Goal: Task Accomplishment & Management: Manage account settings

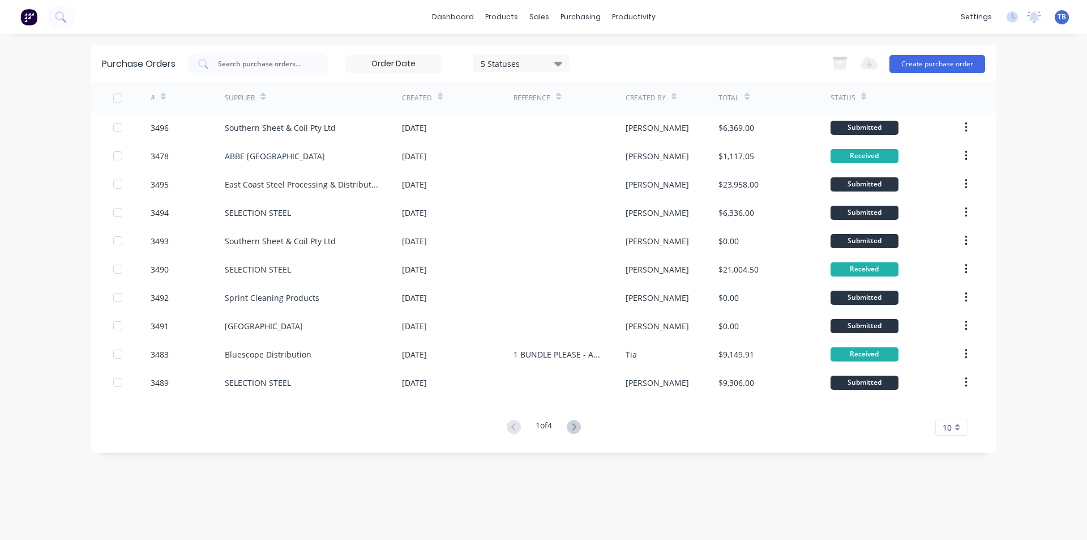
drag, startPoint x: 953, startPoint y: 433, endPoint x: 951, endPoint y: 443, distance: 10.4
click at [953, 433] on div "10" at bounding box center [952, 427] width 33 height 17
drag, startPoint x: 959, startPoint y: 404, endPoint x: 954, endPoint y: 425, distance: 20.9
click at [959, 404] on div "35" at bounding box center [952, 408] width 32 height 20
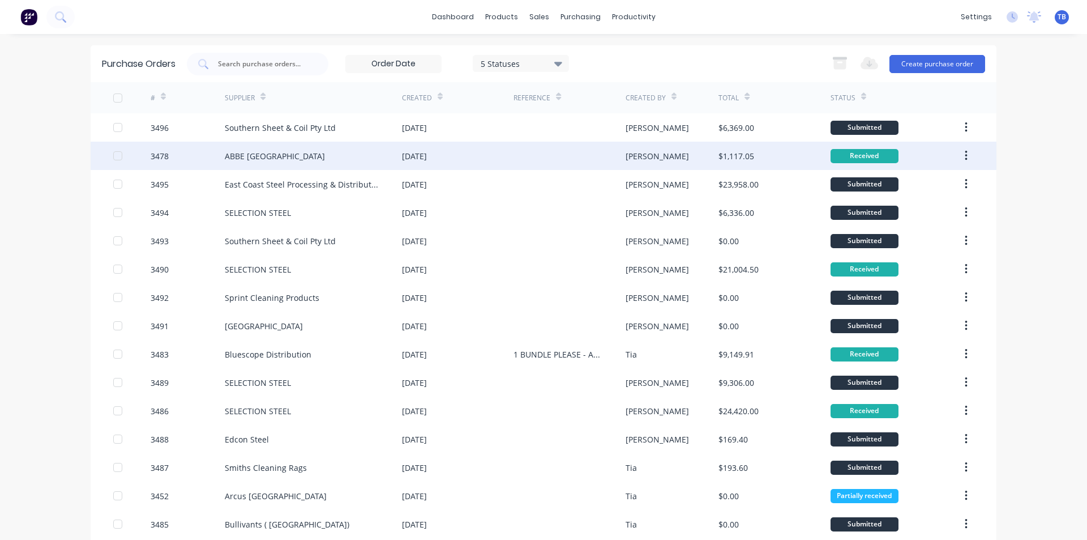
drag, startPoint x: 960, startPoint y: 157, endPoint x: 957, endPoint y: 168, distance: 11.1
click at [960, 156] on button "button" at bounding box center [966, 156] width 27 height 20
click at [899, 185] on div "Archive" at bounding box center [925, 185] width 87 height 16
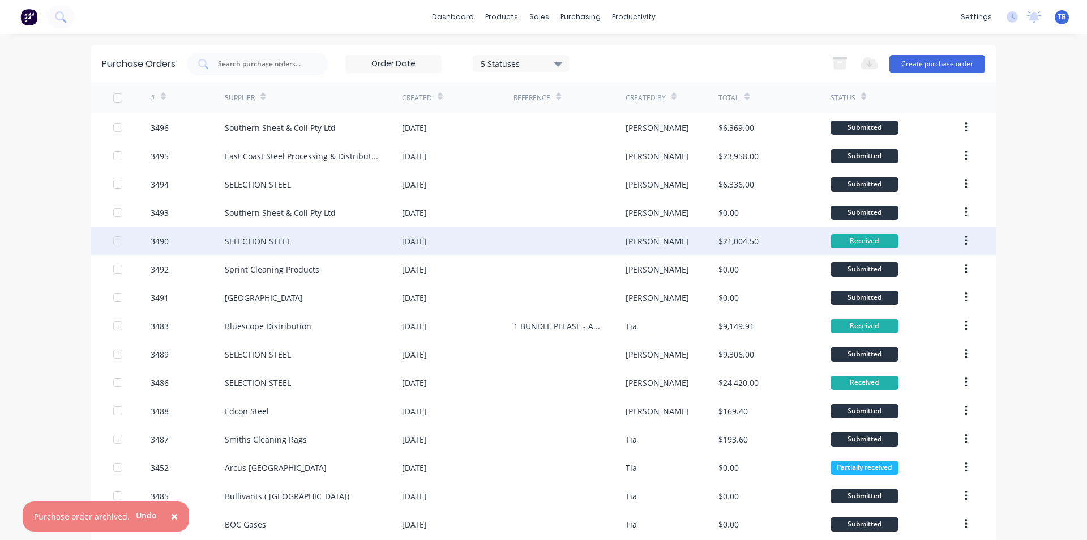
drag, startPoint x: 960, startPoint y: 243, endPoint x: 959, endPoint y: 253, distance: 9.7
click at [965, 244] on icon "button" at bounding box center [966, 240] width 3 height 12
click at [925, 267] on div "Archive" at bounding box center [925, 270] width 87 height 16
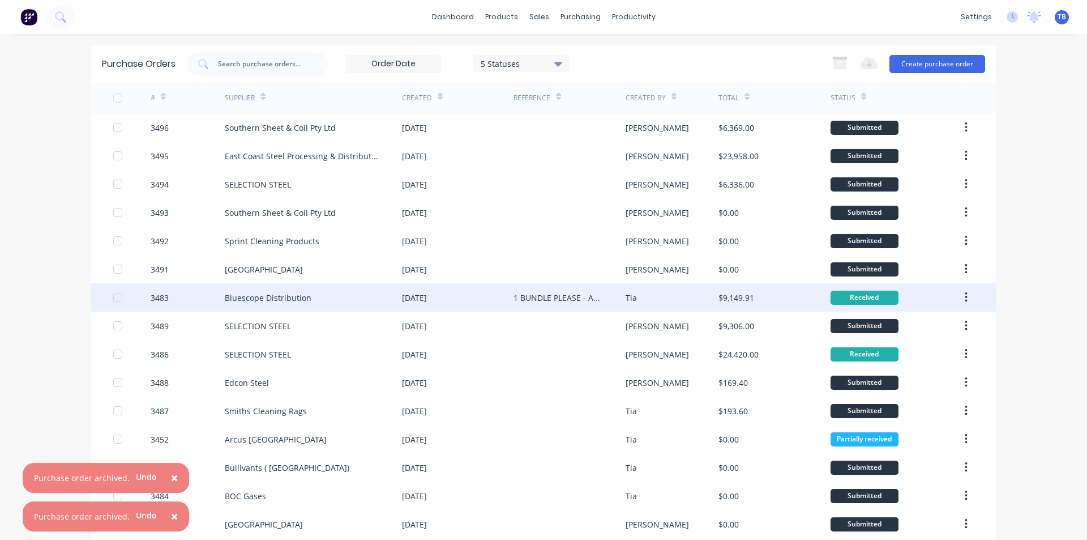
click at [965, 294] on icon "button" at bounding box center [966, 297] width 3 height 12
click at [942, 327] on div "Archive" at bounding box center [925, 327] width 87 height 16
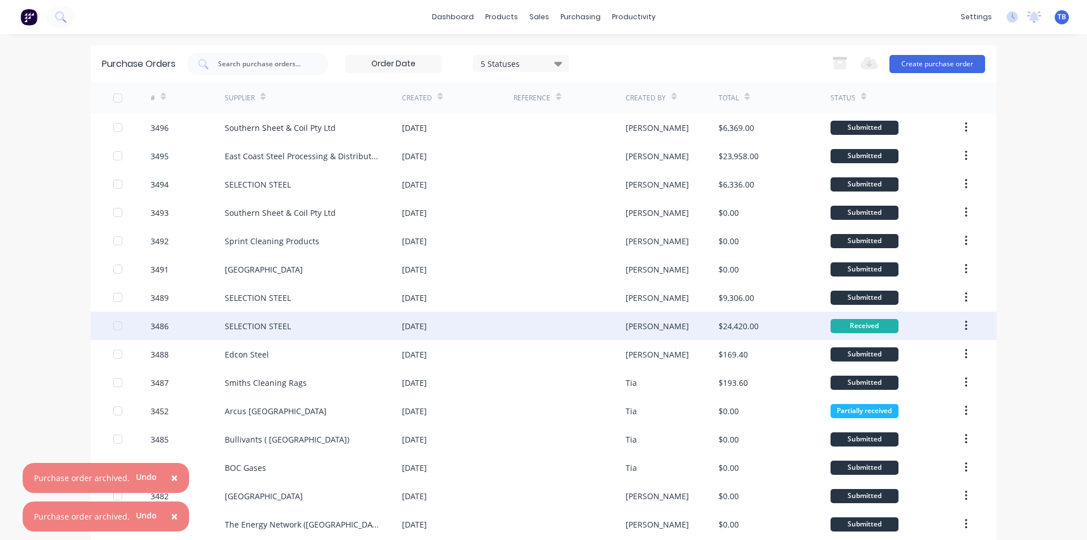
click at [963, 319] on button "button" at bounding box center [966, 325] width 27 height 20
click at [940, 346] on button "Archive" at bounding box center [926, 355] width 108 height 23
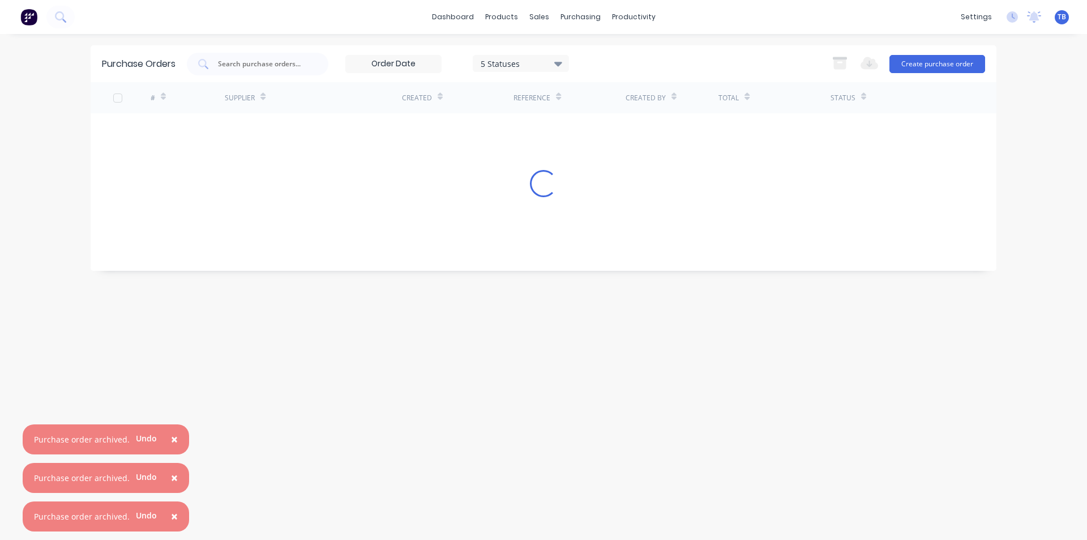
click at [173, 513] on span "×" at bounding box center [174, 516] width 7 height 16
click at [171, 512] on span "×" at bounding box center [174, 516] width 7 height 16
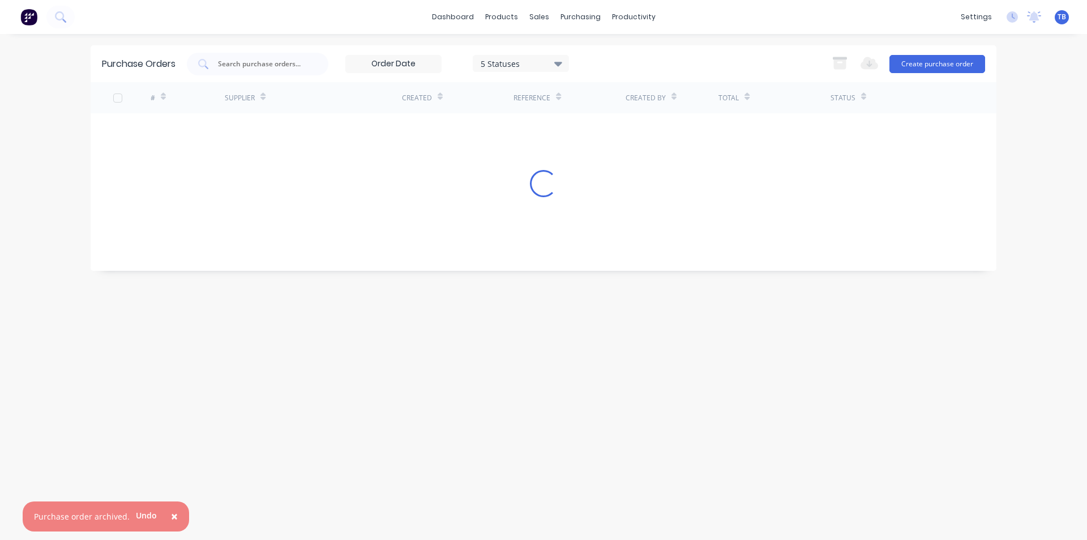
click at [171, 512] on span "×" at bounding box center [174, 516] width 7 height 16
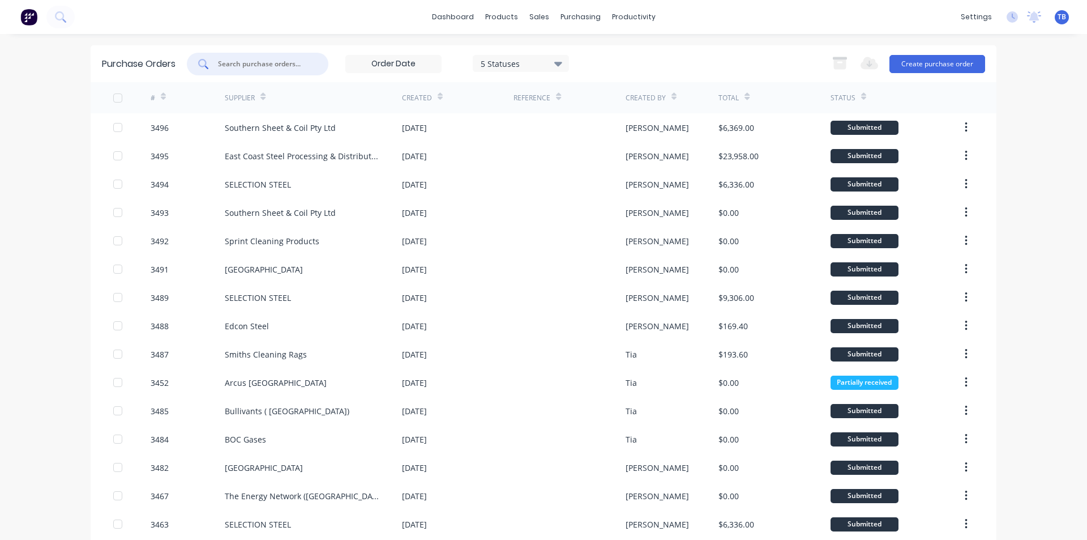
click at [279, 66] on input "text" at bounding box center [264, 63] width 94 height 11
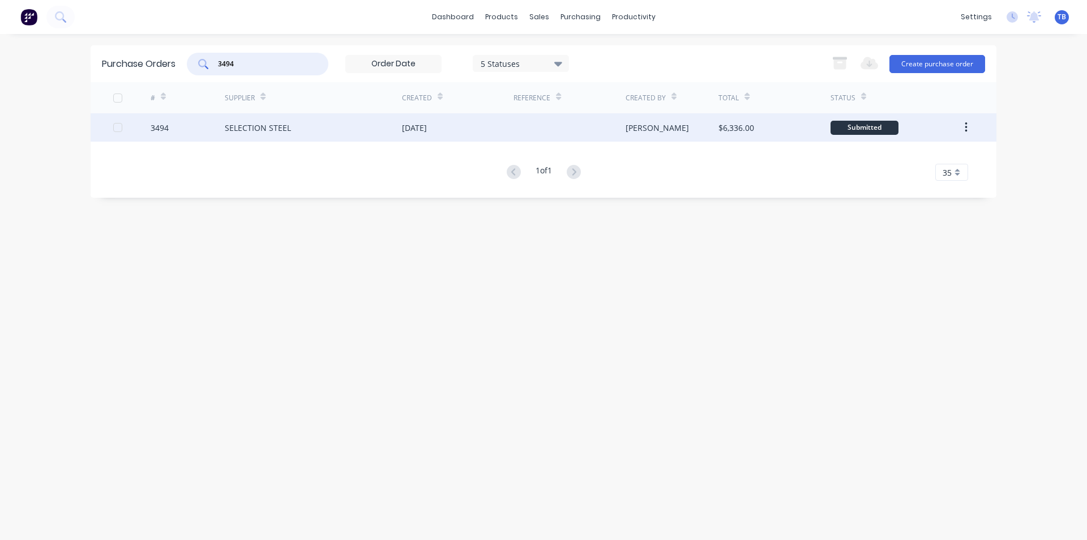
type input "3494"
click at [233, 128] on div "SELECTION STEEL" at bounding box center [258, 128] width 66 height 12
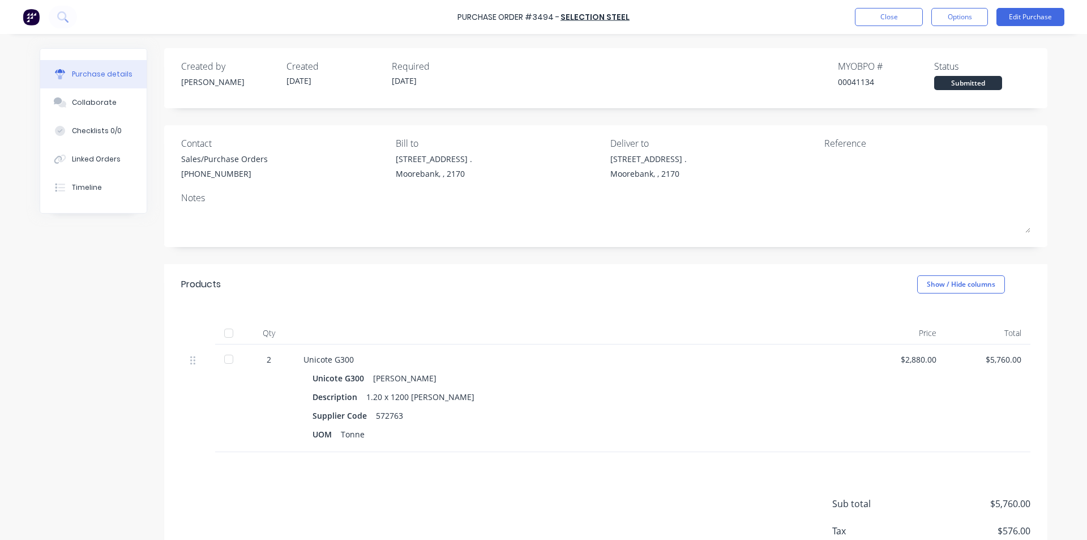
click at [230, 362] on div at bounding box center [228, 359] width 23 height 23
click at [891, 18] on button "Close" at bounding box center [889, 17] width 68 height 18
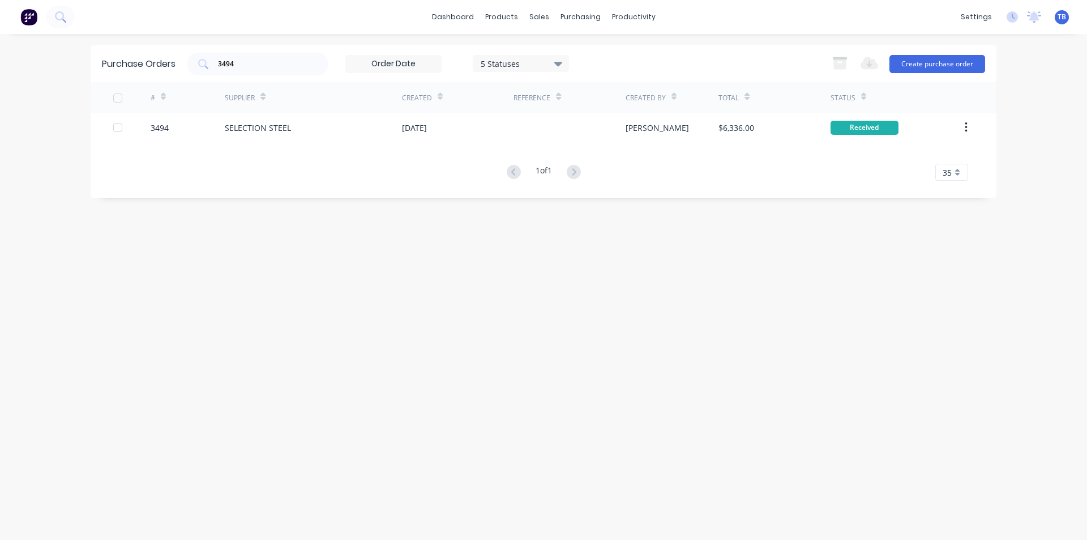
drag, startPoint x: 253, startPoint y: 61, endPoint x: 70, endPoint y: 82, distance: 183.6
click at [70, 82] on div "dashboard products sales purchasing productivity dashboard products Product Cat…" at bounding box center [543, 270] width 1087 height 540
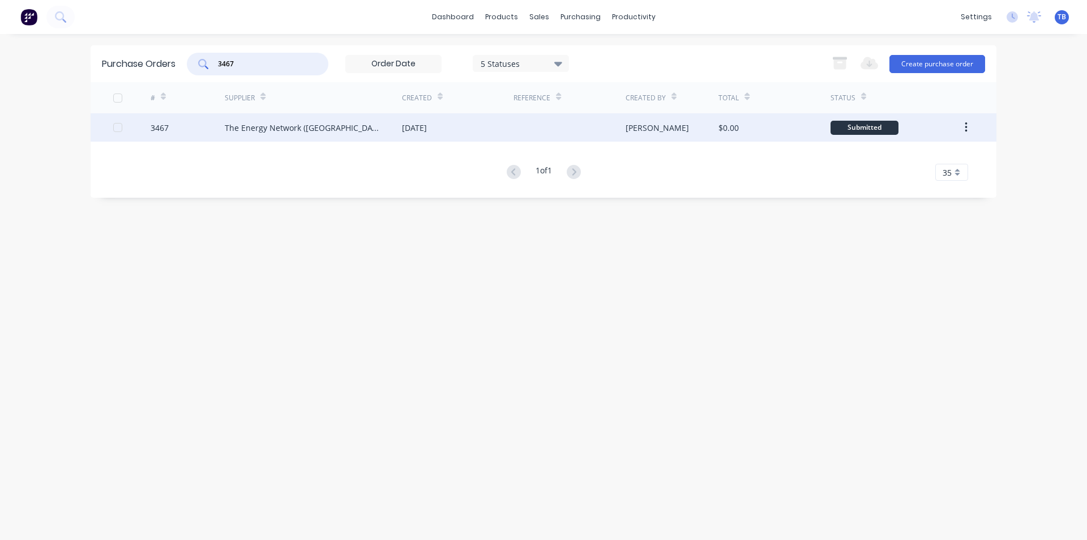
type input "3467"
click at [298, 138] on div "The Energy Network ([GEOGRAPHIC_DATA]) Pty Ltd" at bounding box center [313, 127] width 177 height 28
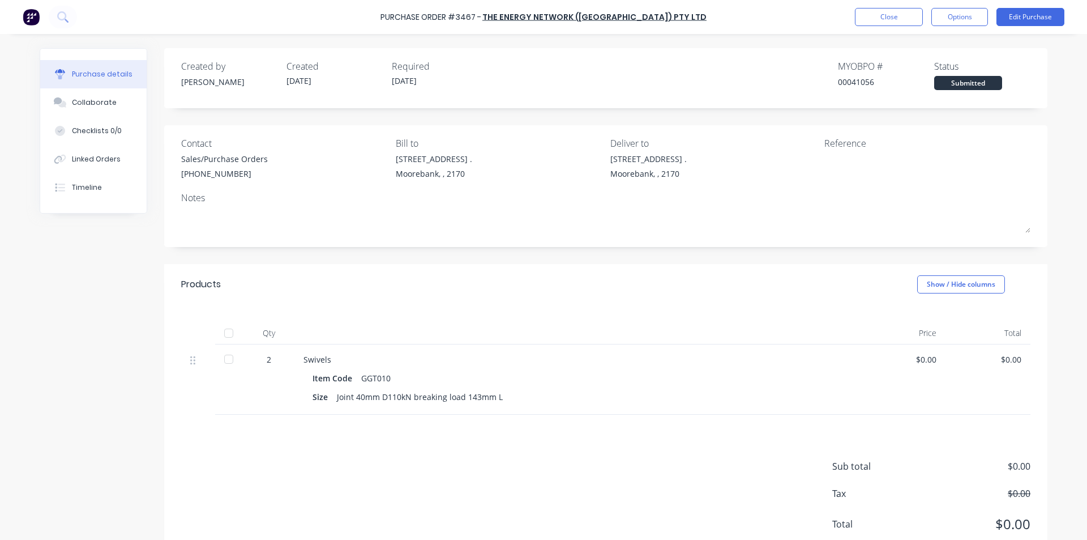
click at [229, 356] on div at bounding box center [228, 359] width 23 height 23
click at [896, 19] on button "Close" at bounding box center [889, 17] width 68 height 18
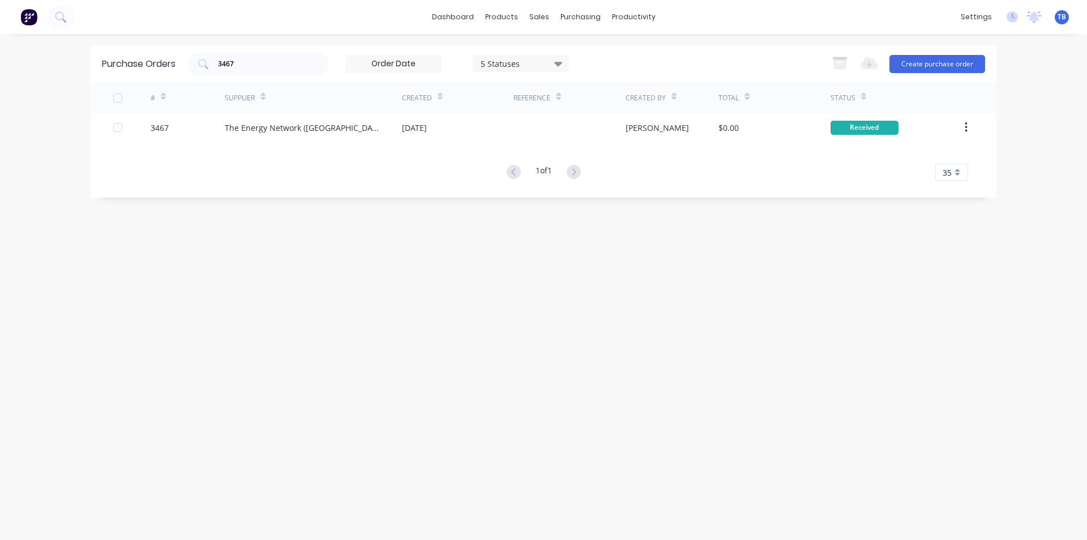
drag, startPoint x: 251, startPoint y: 61, endPoint x: 187, endPoint y: 68, distance: 64.4
click at [187, 68] on div "Purchase Orders 3467 5 Statuses 5 Statuses Export to Excel (XLSX) Create purcha…" at bounding box center [544, 63] width 906 height 37
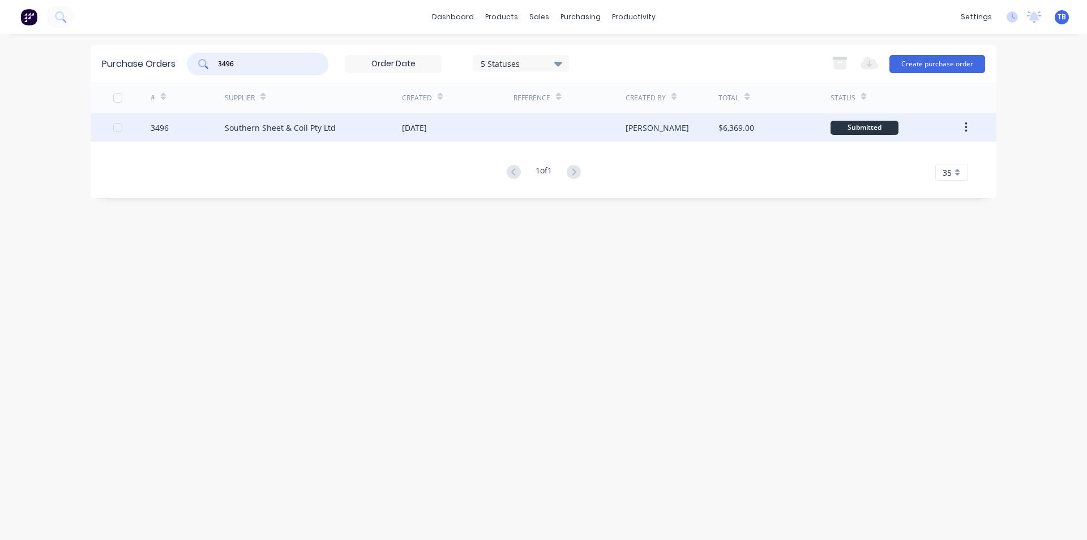
type input "3496"
click at [301, 119] on div "Southern Sheet & Coil Pty Ltd" at bounding box center [313, 127] width 177 height 28
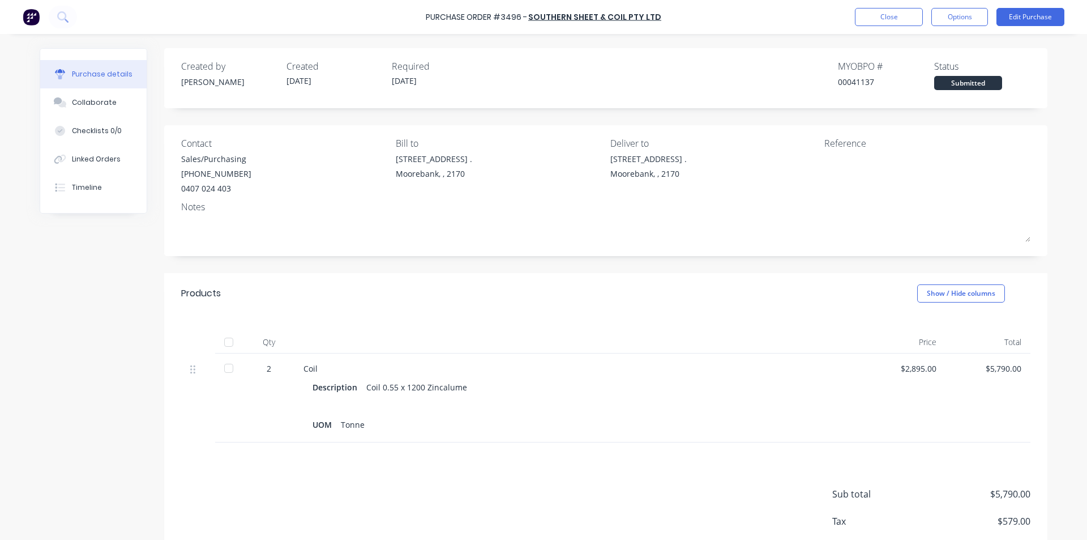
click at [226, 362] on div at bounding box center [228, 368] width 23 height 23
click at [868, 19] on button "Close" at bounding box center [889, 17] width 68 height 18
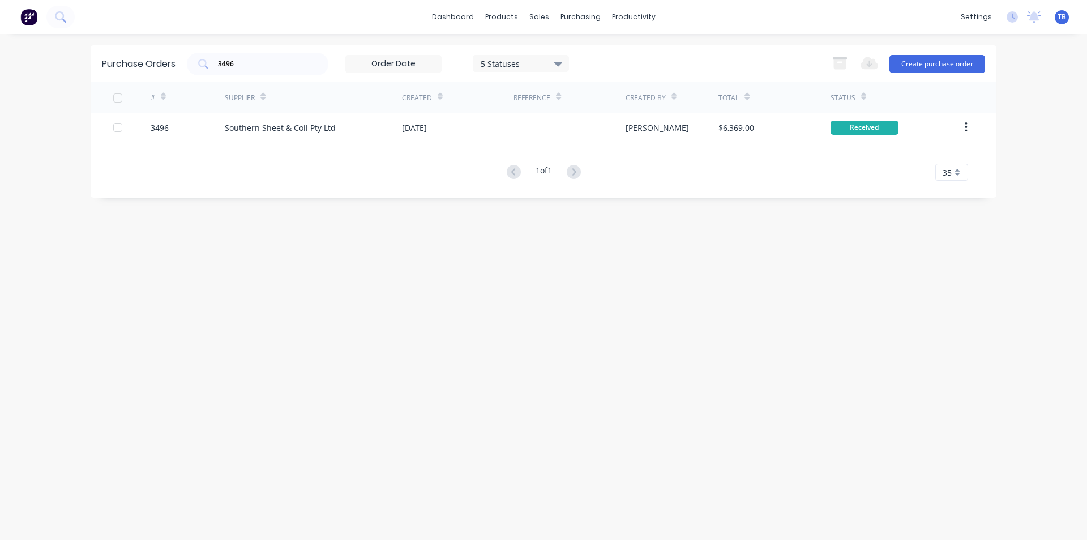
drag, startPoint x: 259, startPoint y: 62, endPoint x: 151, endPoint y: 68, distance: 108.3
click at [152, 72] on div "Purchase Orders 3496 5 Statuses 5 Statuses Export to Excel (XLSX) Create purcha…" at bounding box center [544, 63] width 906 height 37
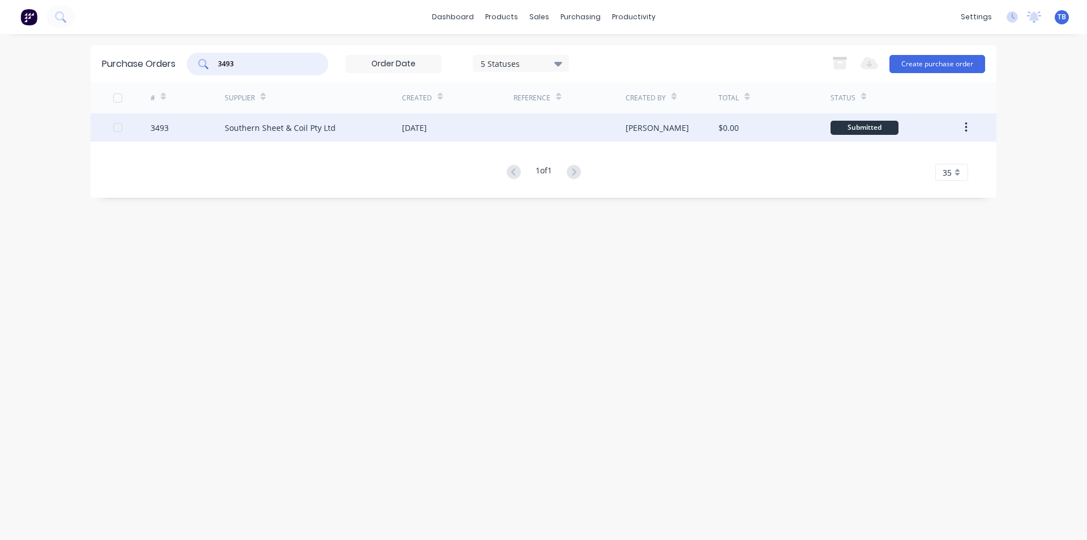
type input "3493"
click at [325, 134] on div "Southern Sheet & Coil Pty Ltd" at bounding box center [313, 127] width 177 height 28
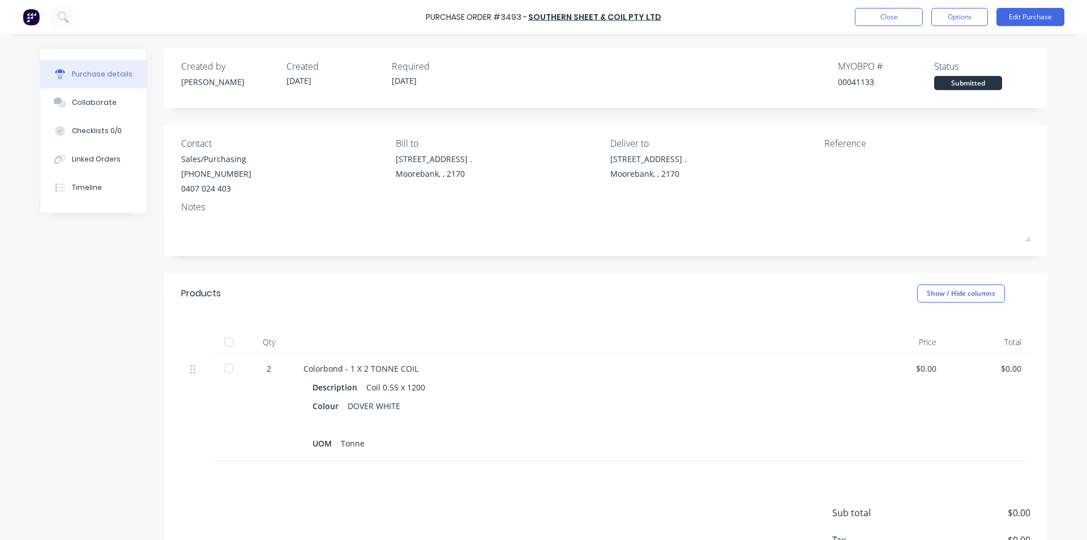
click at [224, 369] on div at bounding box center [228, 368] width 23 height 23
click at [890, 18] on button "Close" at bounding box center [889, 17] width 68 height 18
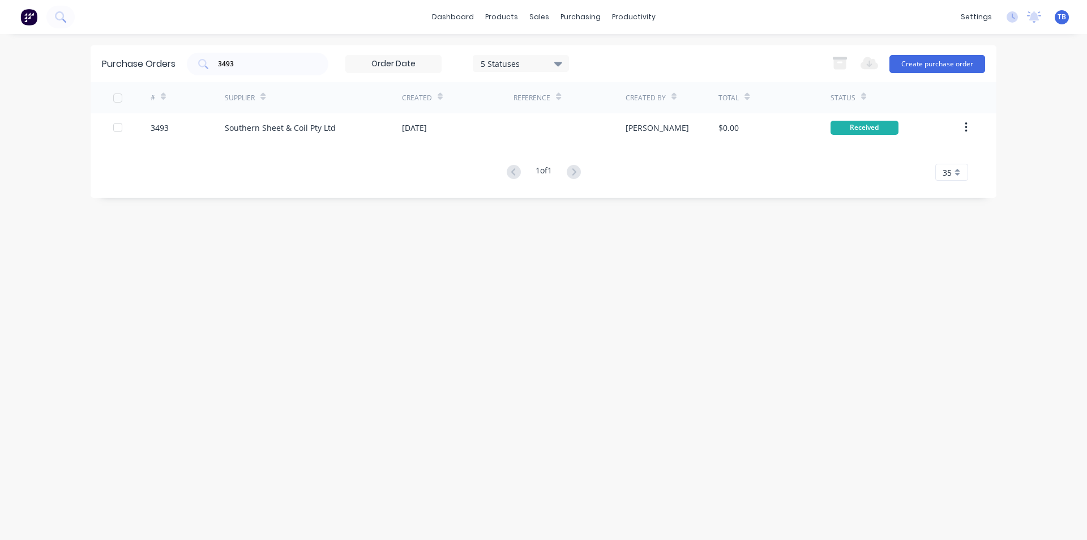
drag, startPoint x: 269, startPoint y: 57, endPoint x: 96, endPoint y: 67, distance: 173.0
click at [96, 67] on div "Purchase Orders 3493 5 Statuses 5 Statuses Export to Excel (XLSX) Create purcha…" at bounding box center [544, 63] width 906 height 37
click at [251, 58] on input "3493" at bounding box center [264, 63] width 94 height 11
click at [277, 70] on div "3478" at bounding box center [258, 64] width 142 height 23
type input "3"
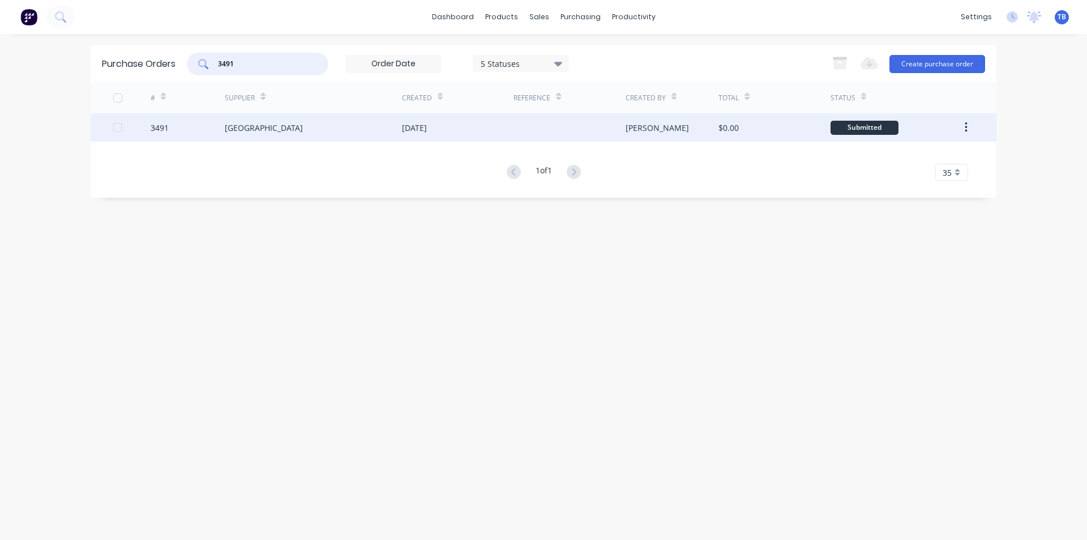
type input "3491"
click at [230, 132] on div "[GEOGRAPHIC_DATA]" at bounding box center [264, 128] width 78 height 12
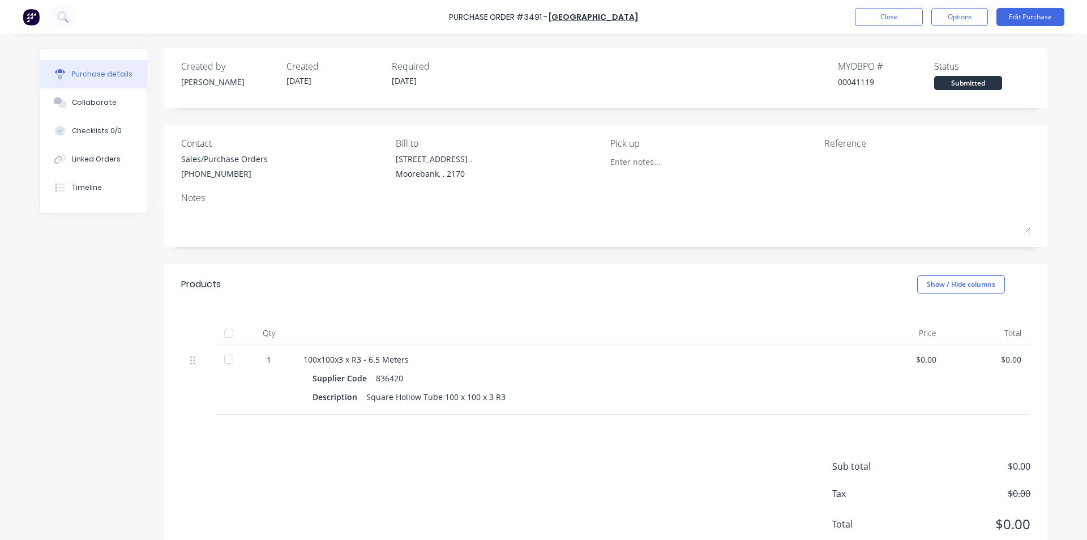
click at [230, 361] on div at bounding box center [228, 359] width 23 height 23
click at [894, 19] on button "Close" at bounding box center [889, 17] width 68 height 18
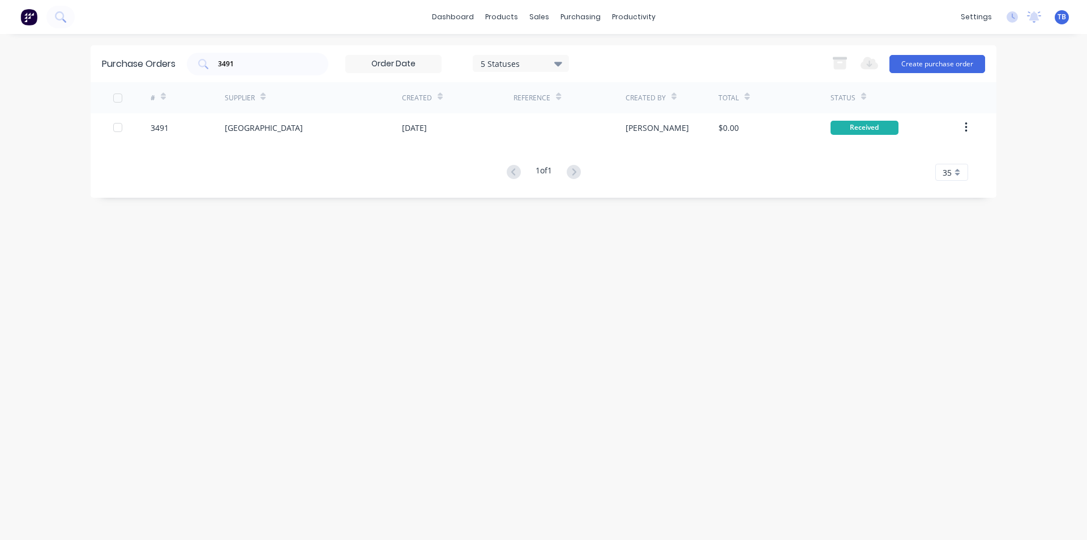
drag, startPoint x: 267, startPoint y: 62, endPoint x: 178, endPoint y: 63, distance: 89.5
click at [178, 63] on div "Purchase Orders 3491 5 Statuses 5 Statuses Export to Excel (XLSX) Create purcha…" at bounding box center [544, 63] width 906 height 37
type input "3490"
drag, startPoint x: 279, startPoint y: 62, endPoint x: 143, endPoint y: 84, distance: 137.7
click at [143, 84] on div "Purchase Orders 3490 5 Statuses 5 Statuses Export to Excel (XLSX) Create purcha…" at bounding box center [544, 87] width 906 height 85
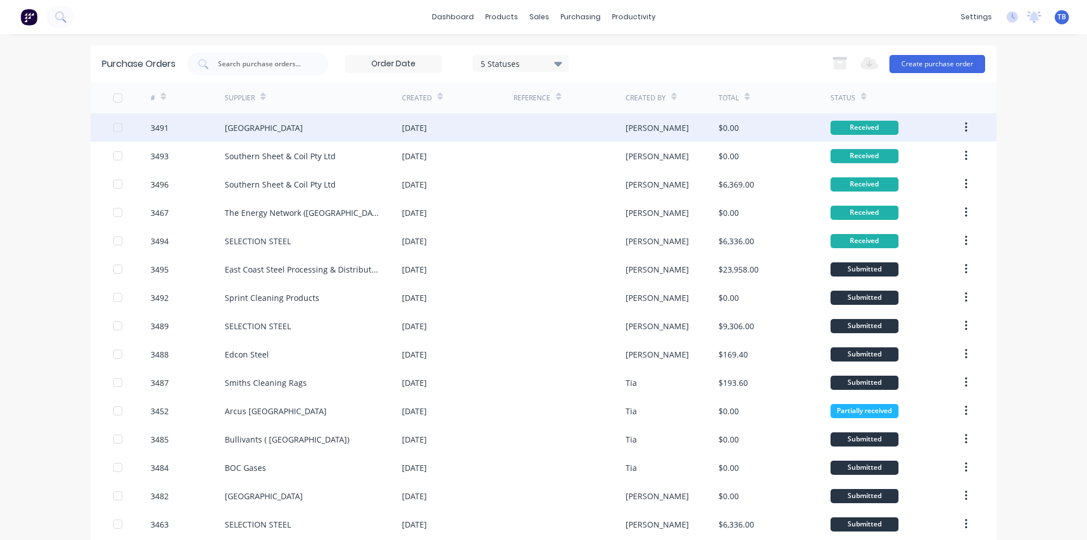
click at [959, 126] on button "button" at bounding box center [966, 127] width 27 height 20
click at [938, 158] on div "Archive" at bounding box center [925, 157] width 87 height 16
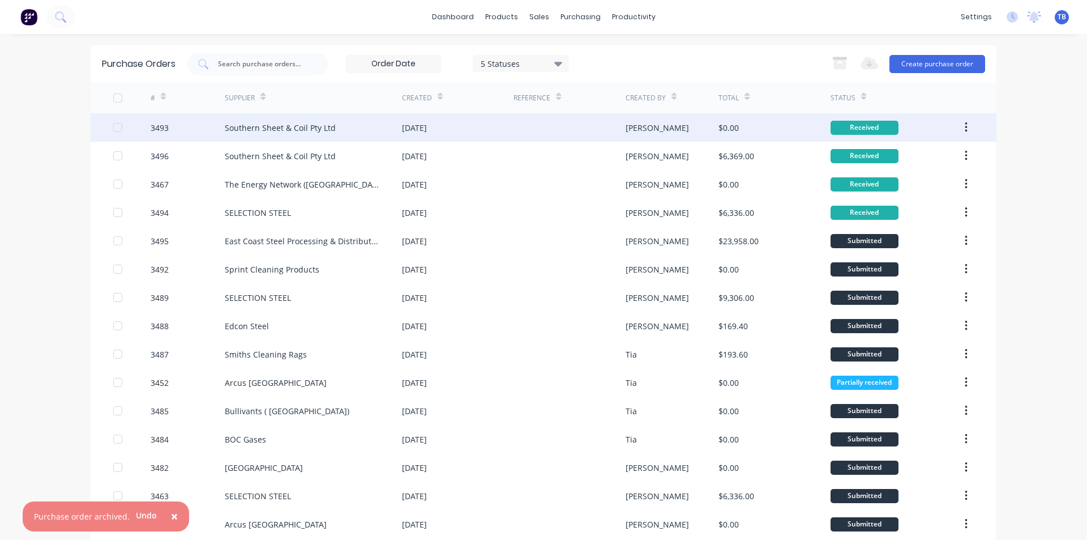
click at [965, 126] on icon "button" at bounding box center [966, 127] width 3 height 12
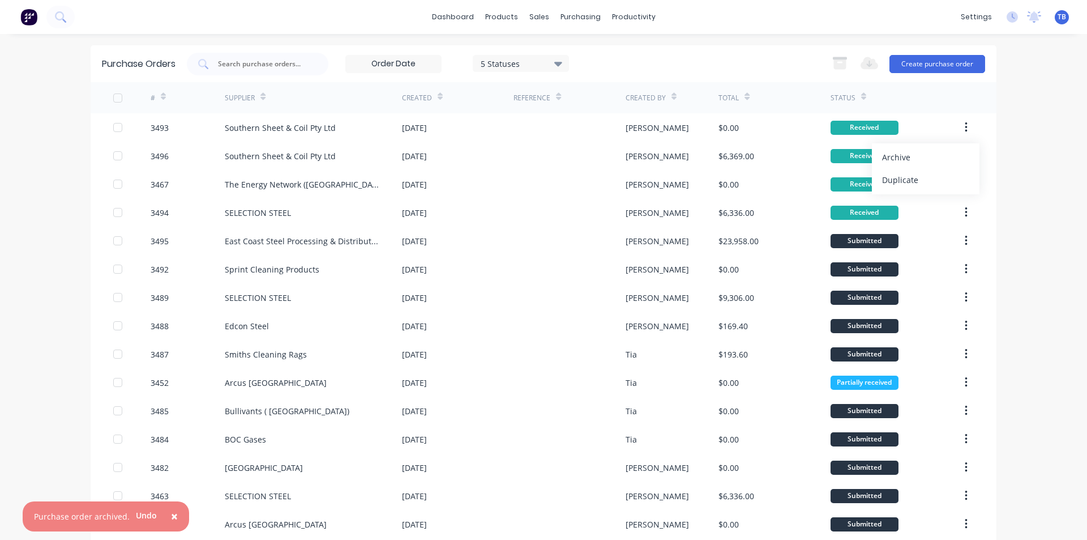
click at [943, 155] on div "Archive" at bounding box center [925, 157] width 87 height 16
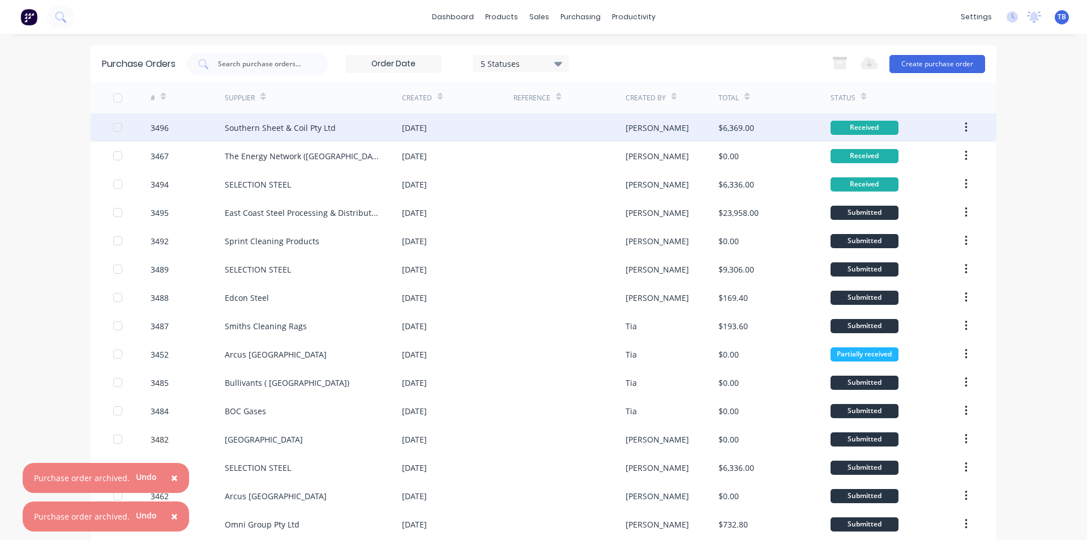
click at [964, 126] on button "button" at bounding box center [966, 127] width 27 height 20
click at [953, 155] on div "Archive" at bounding box center [925, 157] width 87 height 16
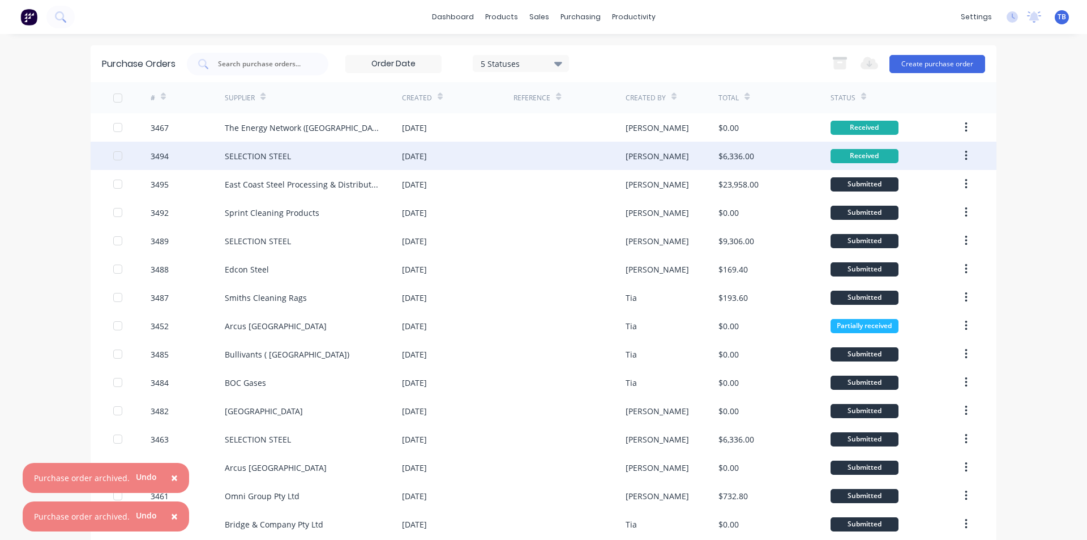
click at [966, 163] on button "button" at bounding box center [966, 156] width 27 height 20
click at [950, 177] on div "Archive" at bounding box center [925, 185] width 87 height 16
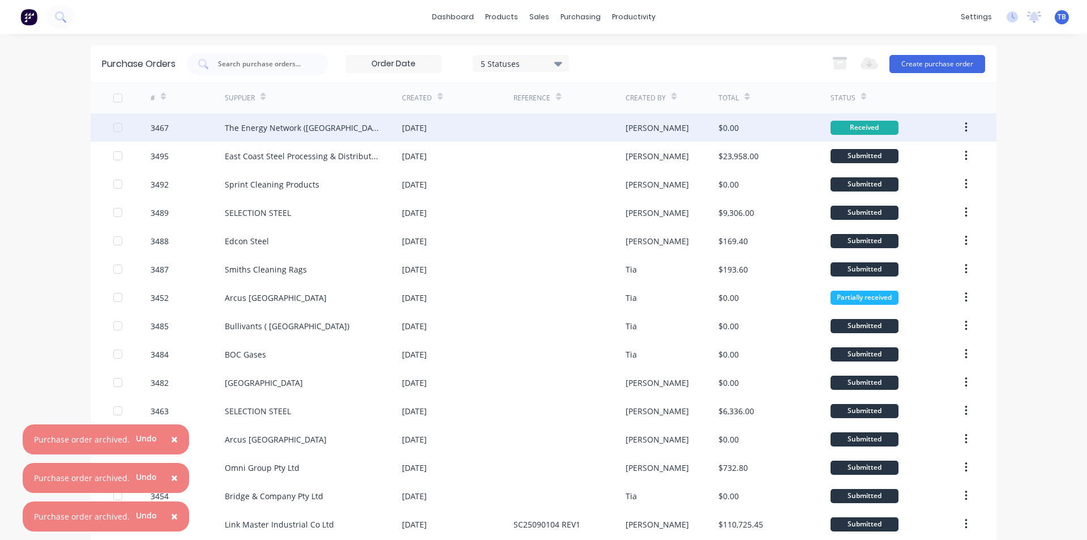
click at [965, 127] on icon "button" at bounding box center [966, 127] width 2 height 10
click at [970, 120] on button "button" at bounding box center [966, 127] width 27 height 20
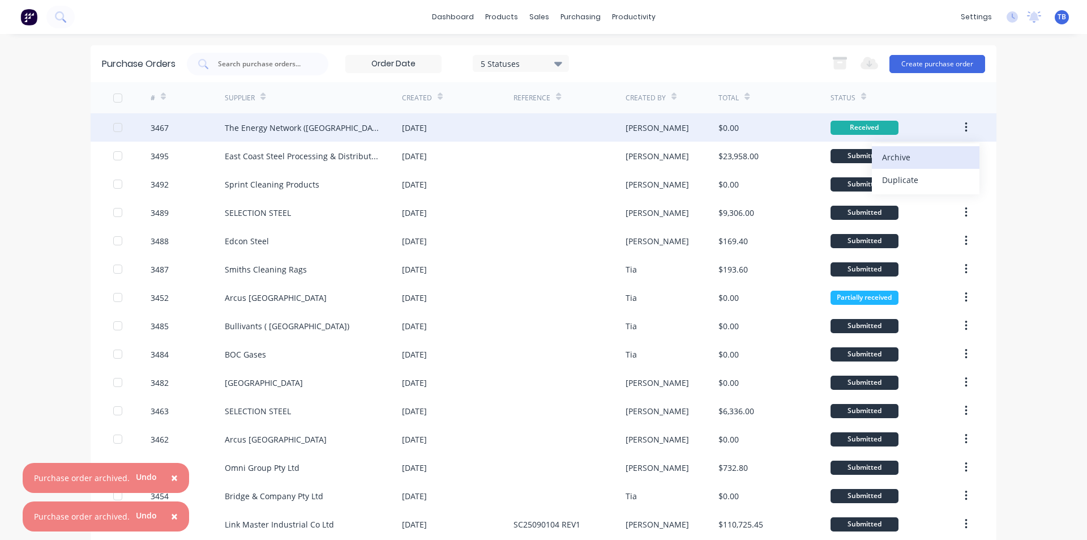
click at [941, 158] on div "Archive" at bounding box center [925, 157] width 87 height 16
